Goal: Task Accomplishment & Management: Manage account settings

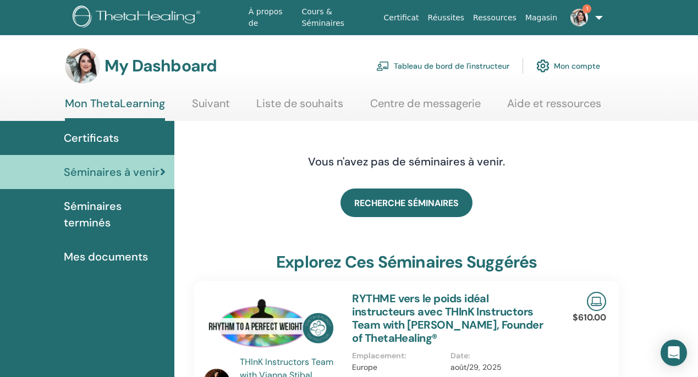
click at [467, 65] on link "Tableau de bord de l'instructeur" at bounding box center [442, 66] width 133 height 24
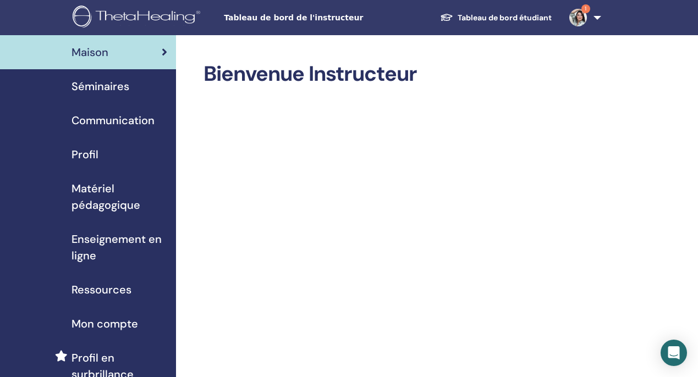
click at [569, 24] on link "1" at bounding box center [583, 17] width 45 height 35
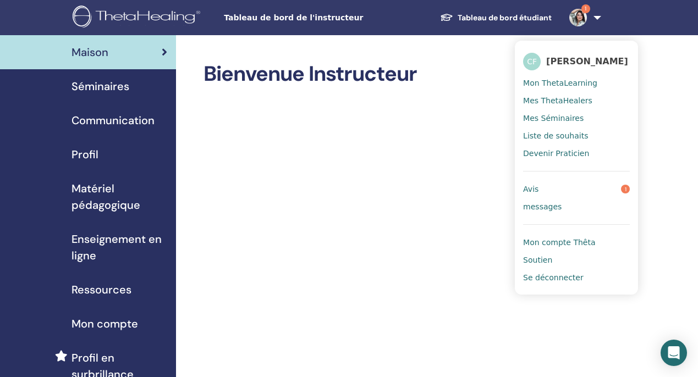
click at [578, 15] on img at bounding box center [578, 18] width 18 height 18
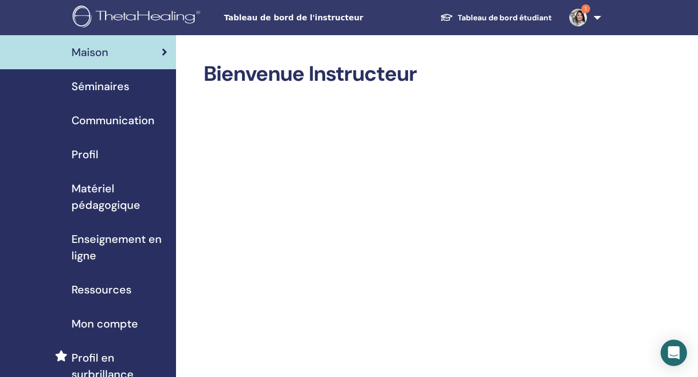
click at [122, 81] on span "Séminaires" at bounding box center [101, 86] width 58 height 17
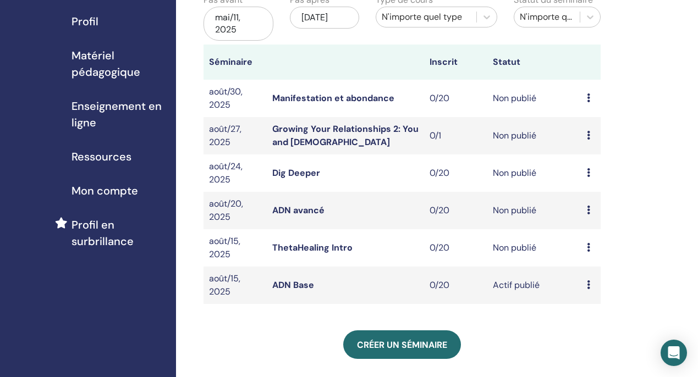
scroll to position [131, 0]
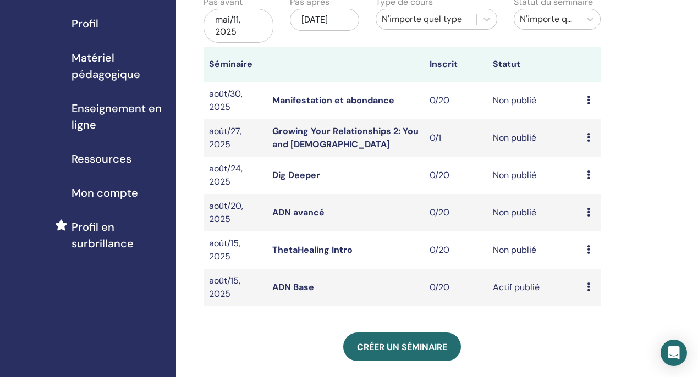
click at [585, 286] on td "Aperçu Éditer Participants Annuler" at bounding box center [591, 287] width 19 height 37
click at [586, 286] on td "Aperçu Éditer Participants Annuler" at bounding box center [591, 287] width 19 height 37
click at [517, 286] on td "Actif publié" at bounding box center [534, 287] width 95 height 37
click at [586, 284] on td "Aperçu Éditer Participants Annuler" at bounding box center [591, 287] width 19 height 37
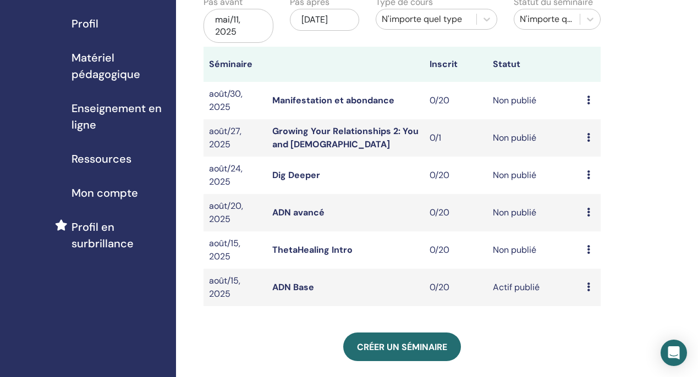
click at [588, 102] on icon at bounding box center [588, 100] width 3 height 9
click at [585, 125] on link "Éditer" at bounding box center [586, 128] width 24 height 12
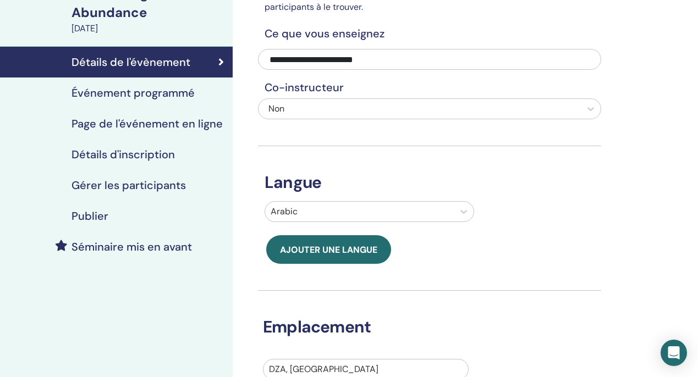
scroll to position [102, 0]
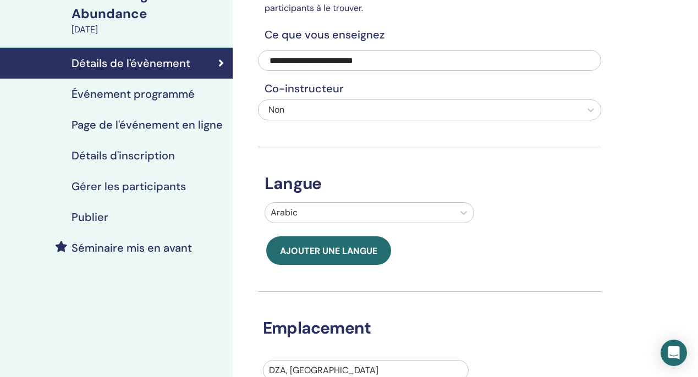
click at [168, 217] on div "Publier" at bounding box center [116, 217] width 215 height 13
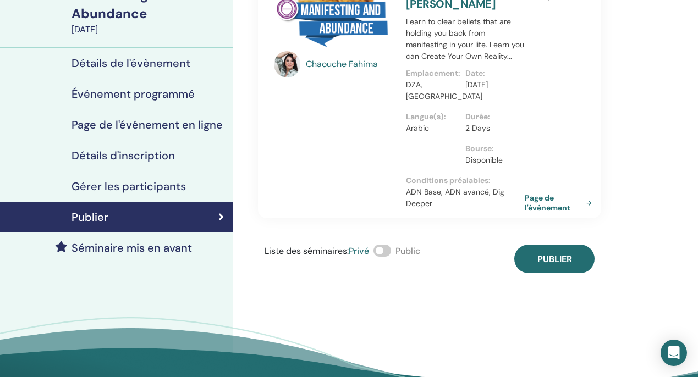
click at [383, 249] on span at bounding box center [383, 251] width 18 height 12
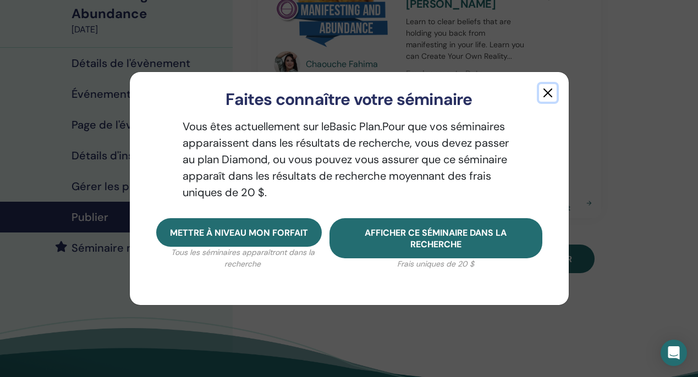
click at [548, 95] on button "button" at bounding box center [548, 93] width 18 height 18
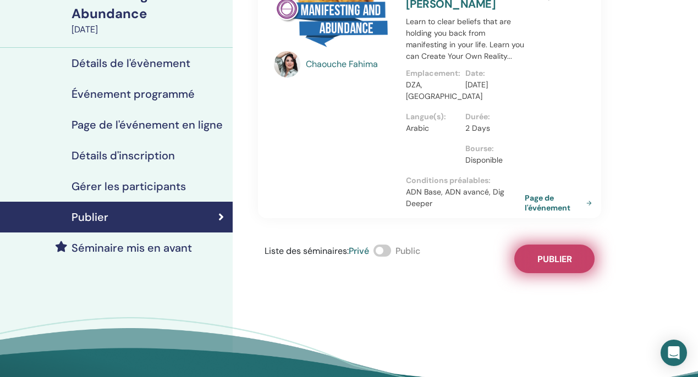
click at [541, 254] on span "Publier" at bounding box center [555, 260] width 35 height 12
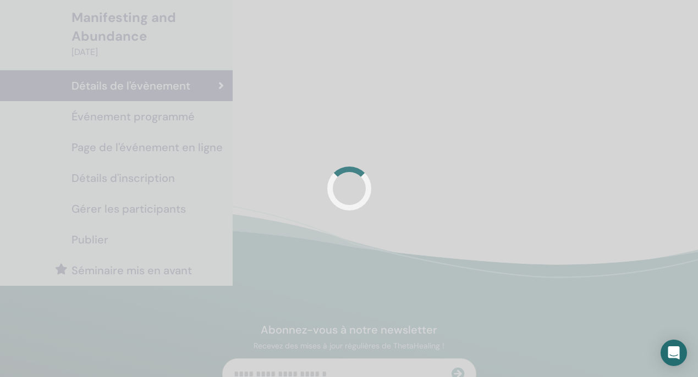
scroll to position [102, 0]
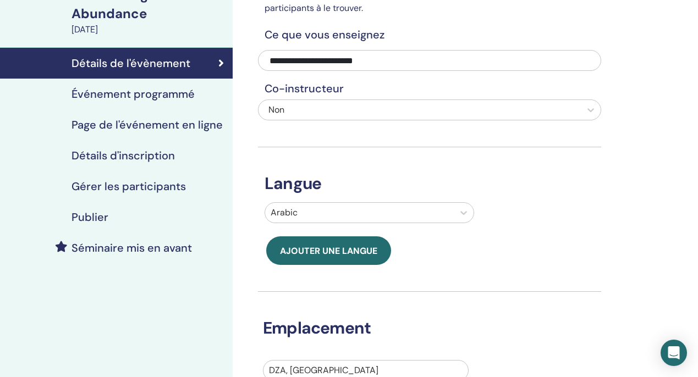
click at [142, 221] on div "Publier" at bounding box center [116, 217] width 215 height 13
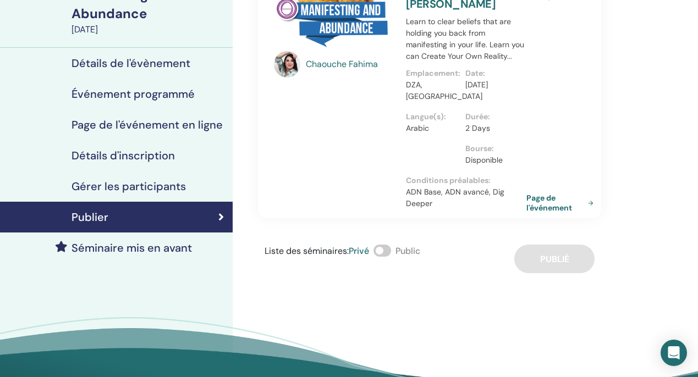
click at [551, 208] on link "Page de l'événement" at bounding box center [563, 203] width 72 height 20
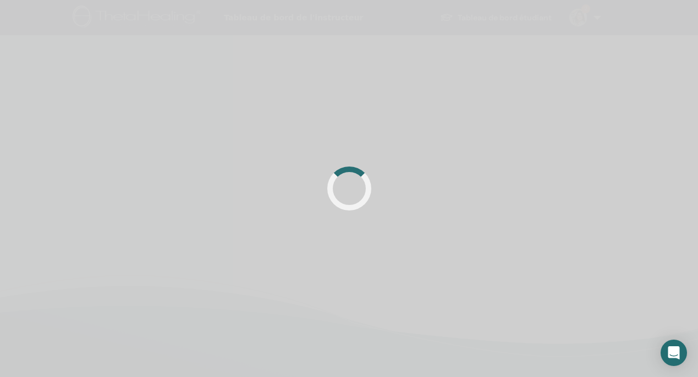
scroll to position [102, 0]
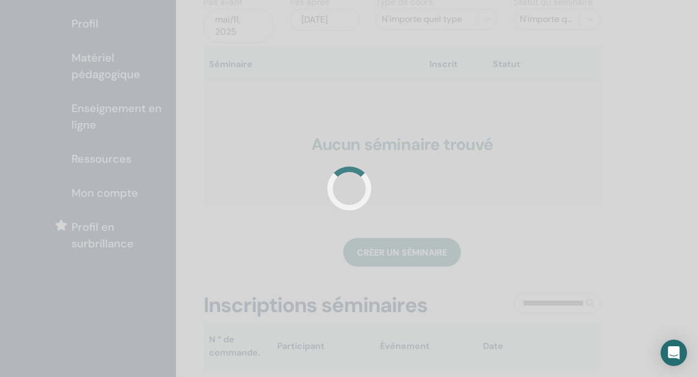
scroll to position [131, 0]
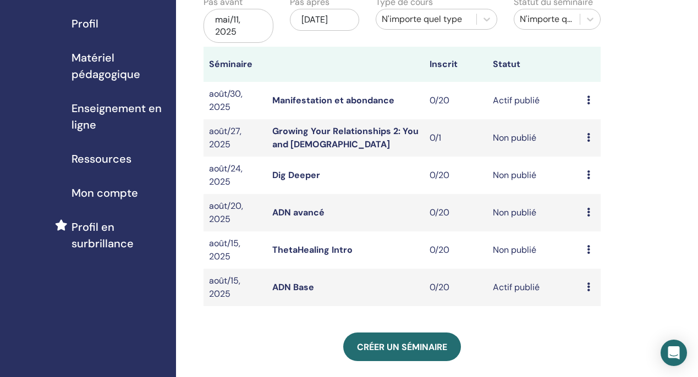
click at [585, 136] on td "Aperçu Éditer Participants Annuler" at bounding box center [591, 137] width 19 height 37
click at [587, 138] on icon at bounding box center [588, 137] width 3 height 9
click at [589, 161] on link "Éditer" at bounding box center [585, 163] width 24 height 12
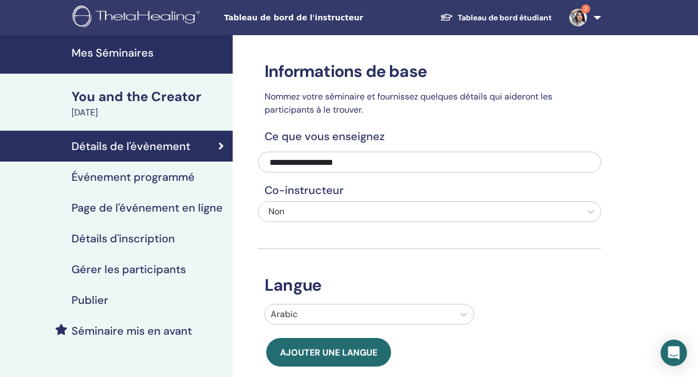
click at [163, 306] on div "Publier" at bounding box center [116, 300] width 215 height 13
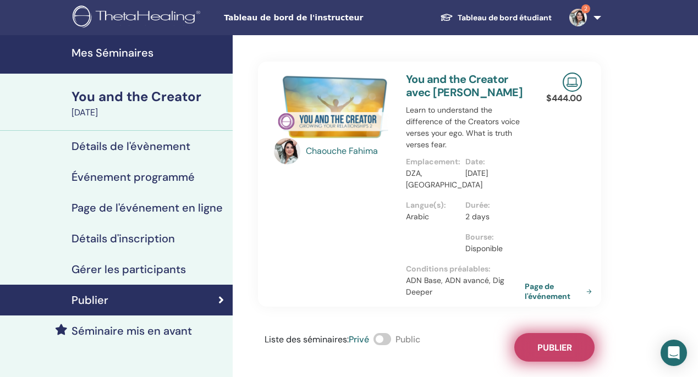
click at [556, 354] on button "Publier" at bounding box center [554, 347] width 80 height 29
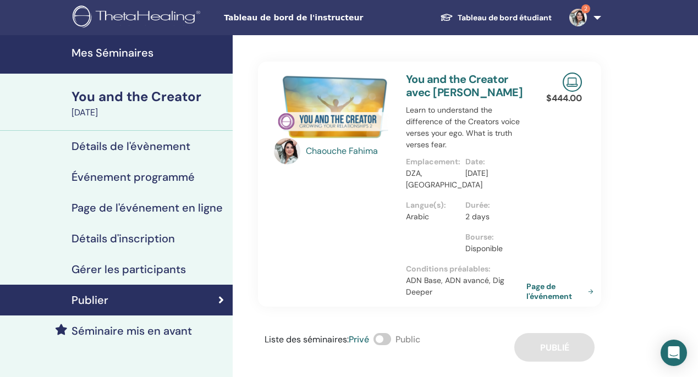
click at [541, 290] on link "Page de l'événement" at bounding box center [563, 292] width 72 height 20
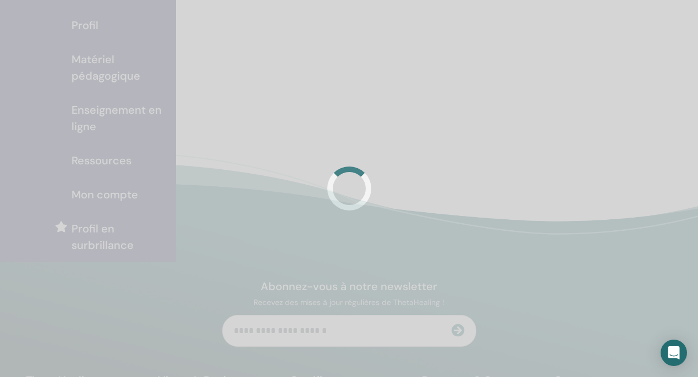
scroll to position [131, 0]
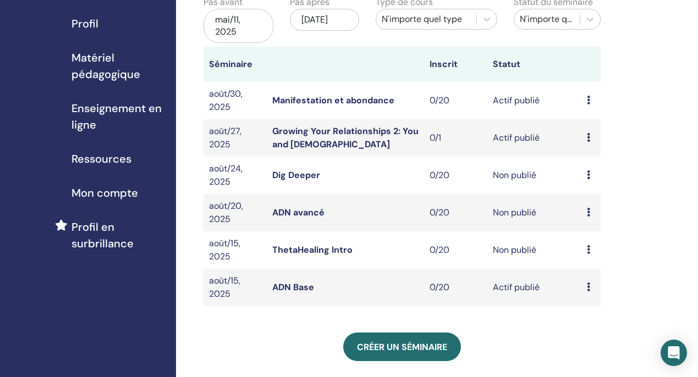
click at [585, 176] on td "Aperçu Éditer Participants Annuler" at bounding box center [591, 175] width 19 height 37
click at [591, 176] on div "Aperçu Éditer Participants Annuler" at bounding box center [591, 175] width 8 height 13
click at [591, 204] on link "Éditer" at bounding box center [589, 202] width 24 height 12
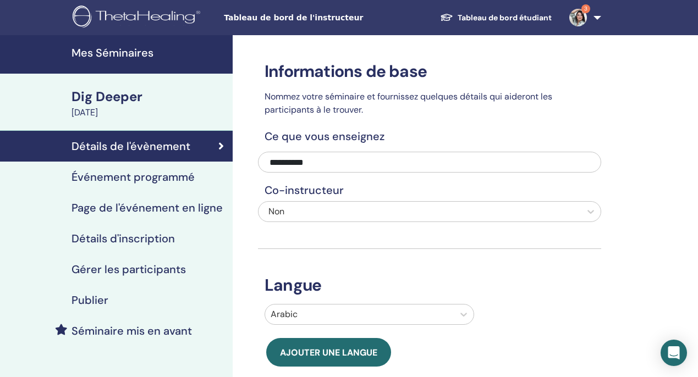
click at [170, 297] on div "Publier" at bounding box center [116, 300] width 215 height 13
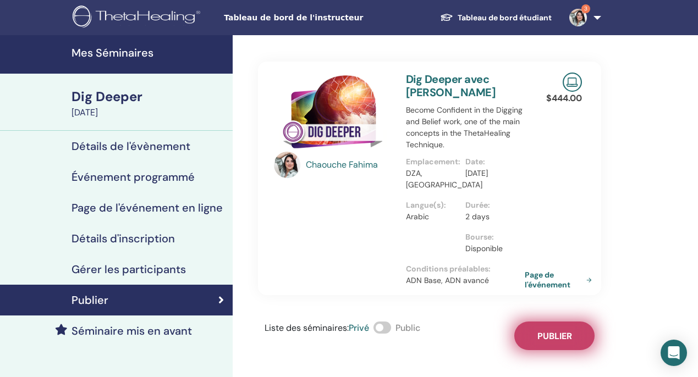
click at [563, 330] on button "Publier" at bounding box center [554, 336] width 80 height 29
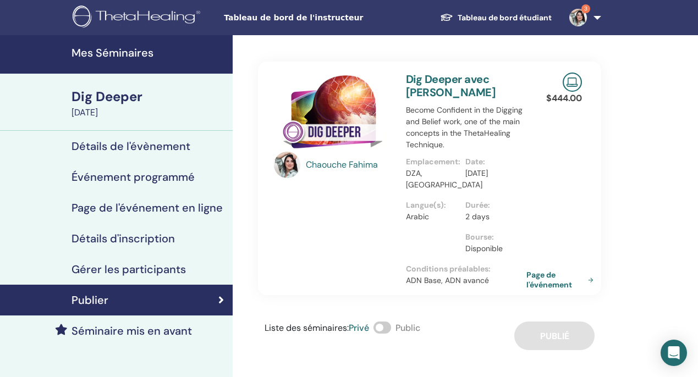
click at [536, 279] on link "Page de l'événement" at bounding box center [563, 280] width 72 height 20
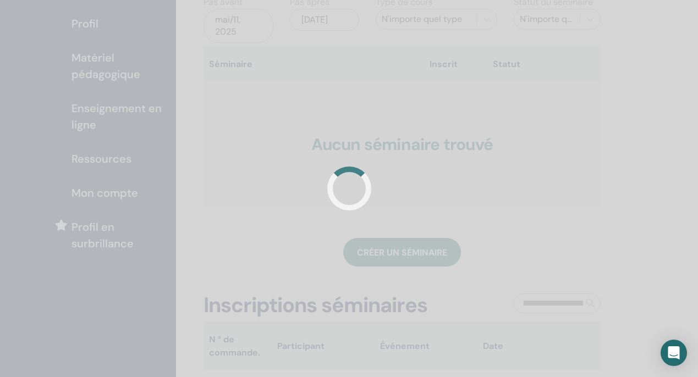
scroll to position [131, 0]
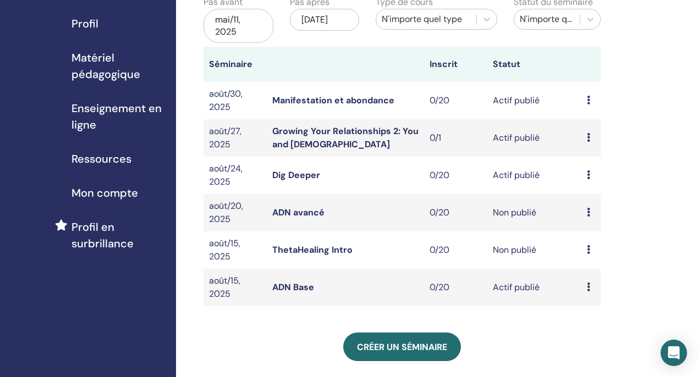
click at [590, 212] on div "Aperçu Éditer Participants Annuler" at bounding box center [591, 212] width 8 height 13
click at [593, 239] on link "Éditer" at bounding box center [589, 238] width 24 height 12
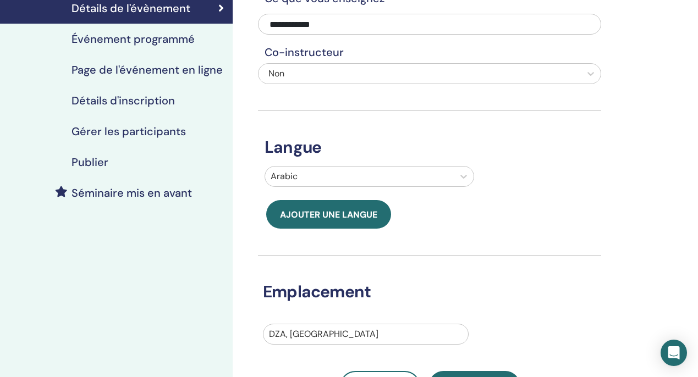
scroll to position [127, 0]
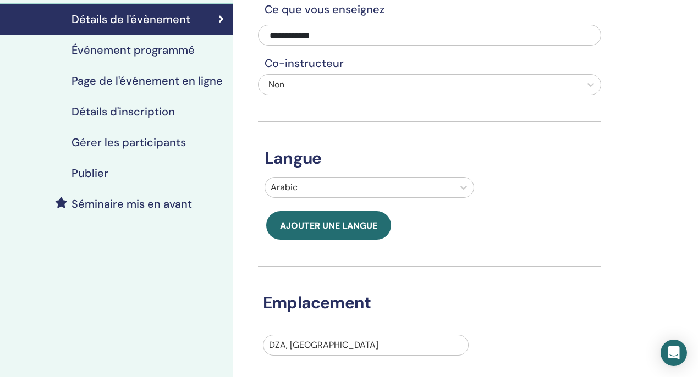
click at [119, 166] on link "Publier" at bounding box center [116, 173] width 233 height 31
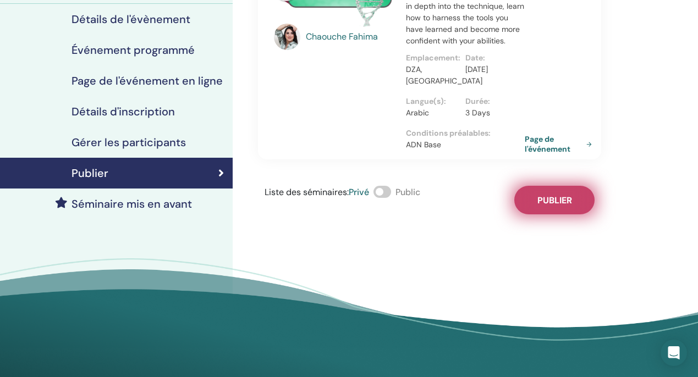
click at [564, 193] on button "Publier" at bounding box center [554, 200] width 80 height 29
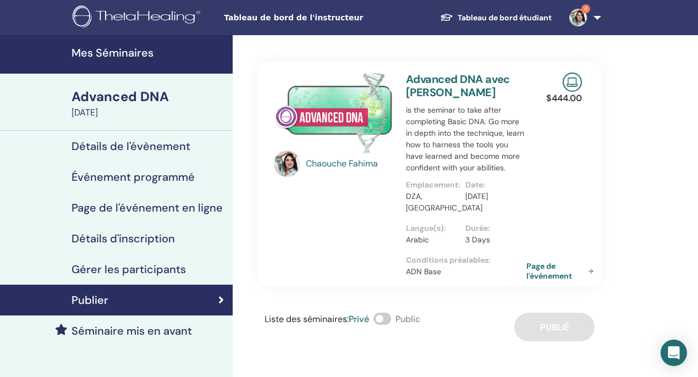
click at [546, 268] on link "Page de l'événement" at bounding box center [563, 271] width 72 height 20
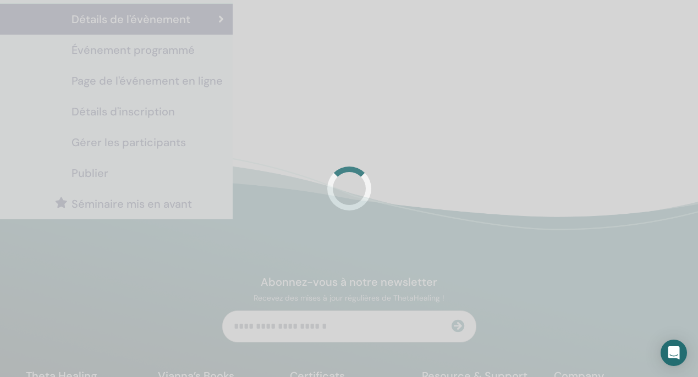
scroll to position [127, 0]
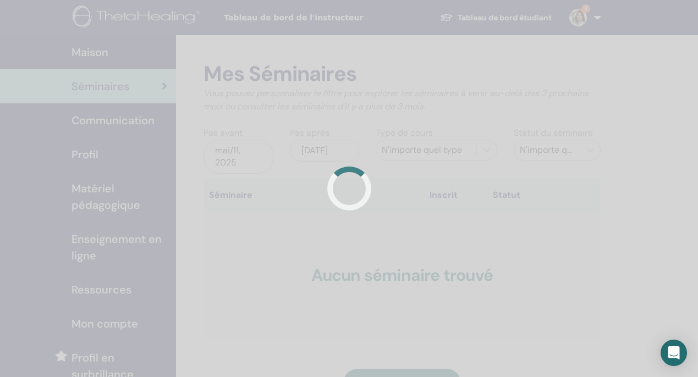
scroll to position [131, 0]
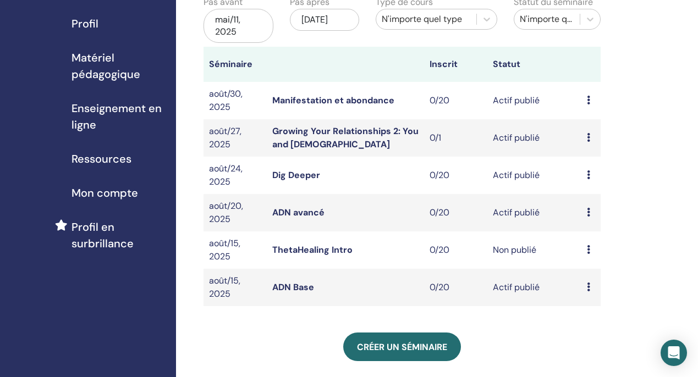
click at [587, 284] on icon at bounding box center [588, 287] width 3 height 9
click at [589, 306] on link "Éditer" at bounding box center [585, 310] width 24 height 12
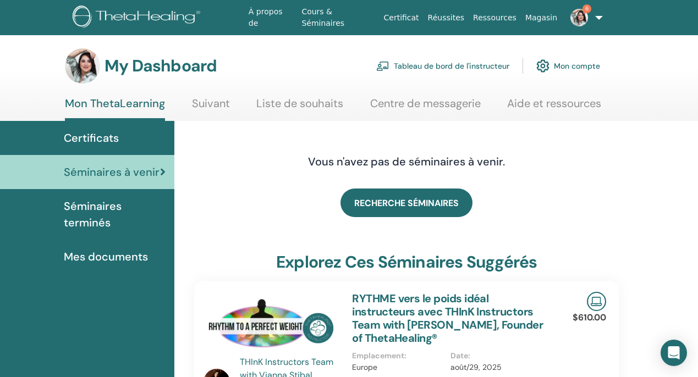
click at [94, 138] on span "Certificats" at bounding box center [91, 138] width 55 height 17
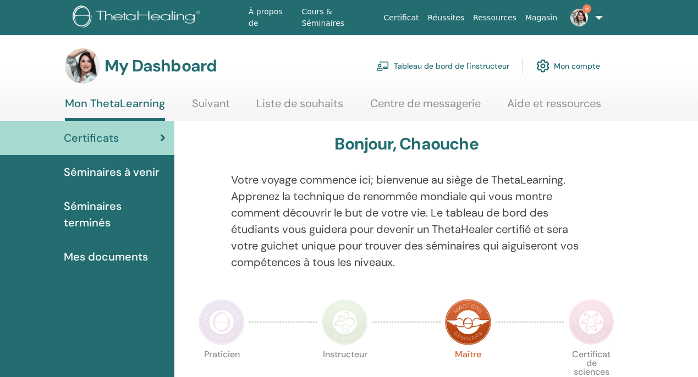
click at [107, 177] on span "Séminaires à venir" at bounding box center [112, 172] width 96 height 17
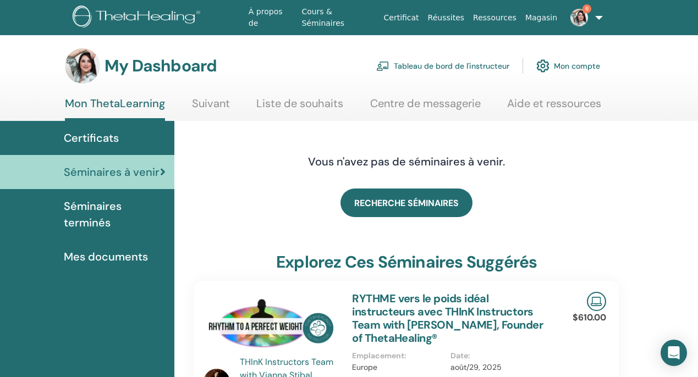
click at [441, 63] on link "Tableau de bord de l'instructeur" at bounding box center [442, 66] width 133 height 24
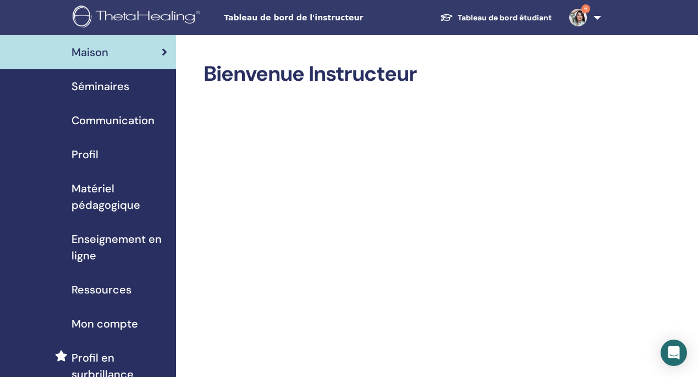
click at [139, 87] on div "Séminaires" at bounding box center [88, 86] width 158 height 17
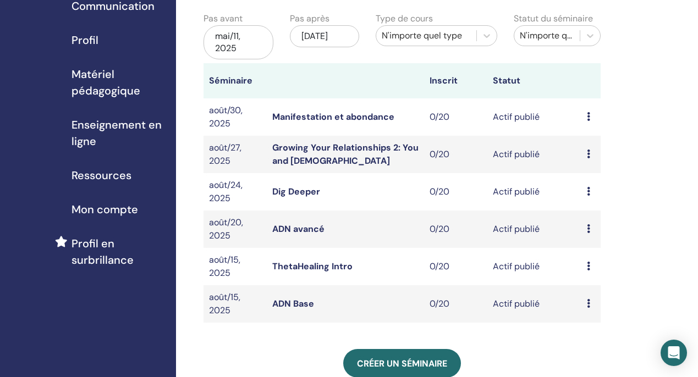
scroll to position [117, 0]
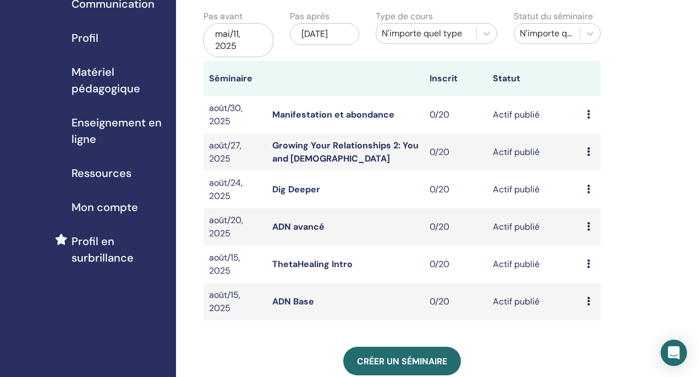
click at [590, 114] on div "Aperçu Éditer Participants Annuler" at bounding box center [591, 114] width 8 height 13
click at [602, 120] on link "Aperçu" at bounding box center [592, 123] width 30 height 12
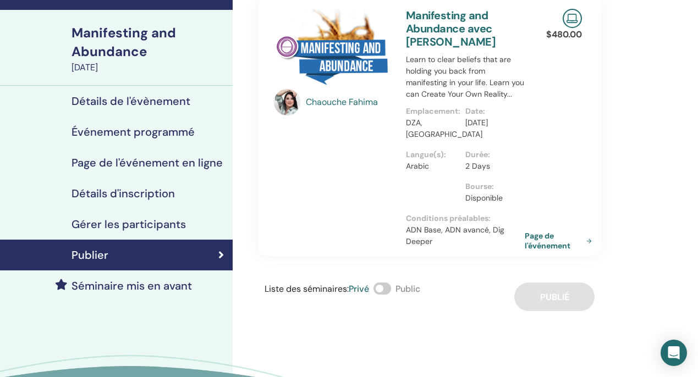
scroll to position [91, 0]
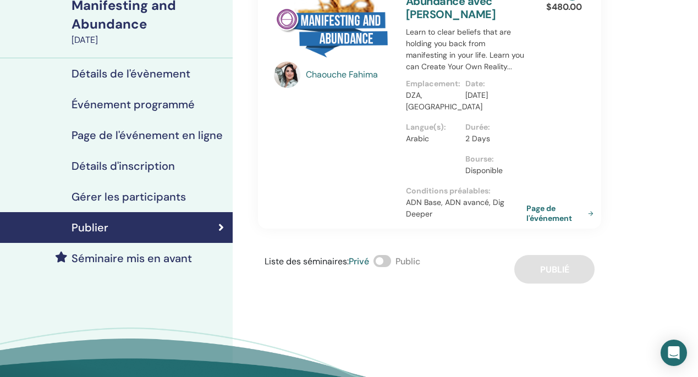
click at [554, 214] on link "Page de l'événement" at bounding box center [563, 214] width 72 height 20
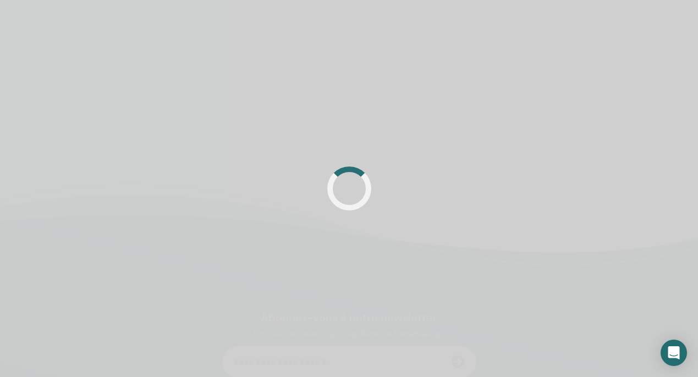
scroll to position [91, 0]
